Goal: Information Seeking & Learning: Learn about a topic

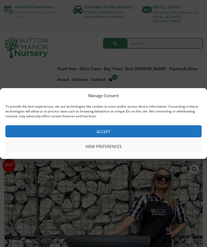
click at [78, 128] on button "Accept" at bounding box center [103, 132] width 196 height 12
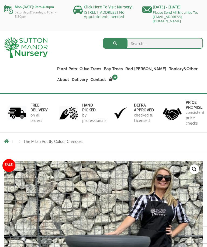
click at [65, 72] on link "Plant Pots" at bounding box center [67, 69] width 22 height 8
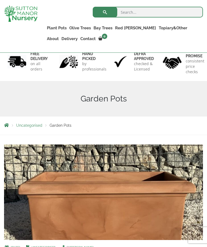
scroll to position [41, 0]
click at [56, 128] on span "Garden Pots" at bounding box center [61, 126] width 22 height 4
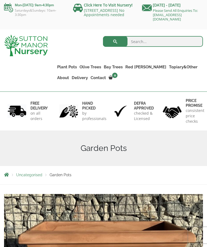
scroll to position [0, 0]
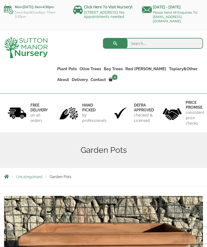
click at [138, 46] on input "search" at bounding box center [153, 43] width 100 height 11
type input "Plant pot"
click at [115, 46] on button "submit" at bounding box center [115, 43] width 25 height 11
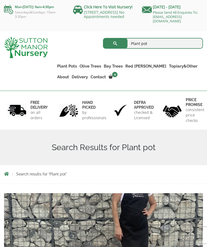
click at [0, 0] on link "The Pompei Pots" at bounding box center [0, 0] width 0 height 0
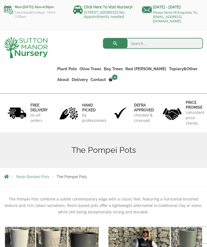
click at [0, 0] on ul "Resin Bonded Pots The Milan Pots The Capri Pots The Brunello Pots The Venice Cu…" at bounding box center [0, 0] width 0 height 0
click at [0, 0] on link "The Venice Cube Pots" at bounding box center [0, 0] width 0 height 0
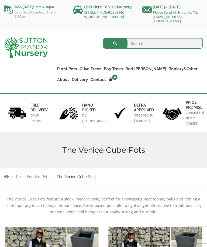
click at [0, 0] on link "The Olive Jar" at bounding box center [0, 0] width 0 height 0
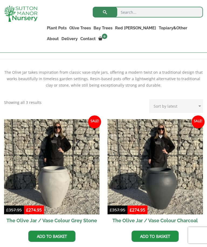
scroll to position [117, 0]
click at [128, 9] on input "search" at bounding box center [148, 12] width 110 height 11
type input "Pot"
click at [105, 12] on button "submit" at bounding box center [105, 12] width 25 height 11
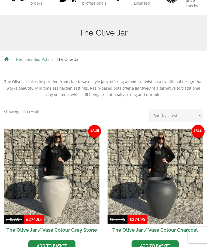
scroll to position [135, 0]
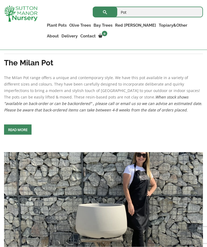
scroll to position [1416, 0]
click at [18, 130] on span at bounding box center [18, 130] width 0 height 0
